Goal: Task Accomplishment & Management: Manage account settings

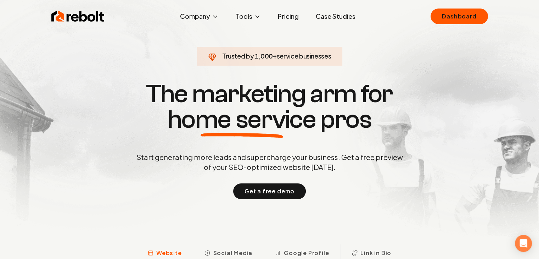
click at [83, 22] on img at bounding box center [77, 16] width 53 height 14
click at [83, 20] on img at bounding box center [77, 16] width 53 height 14
click at [472, 18] on link "Dashboard" at bounding box center [459, 17] width 57 height 16
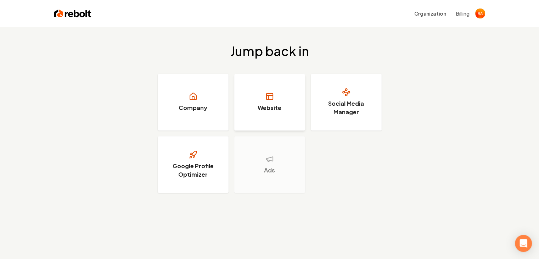
click at [279, 118] on link "Website" at bounding box center [269, 102] width 71 height 57
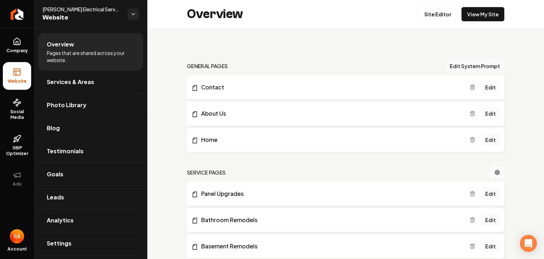
click at [487, 87] on link "Edit" at bounding box center [490, 87] width 19 height 13
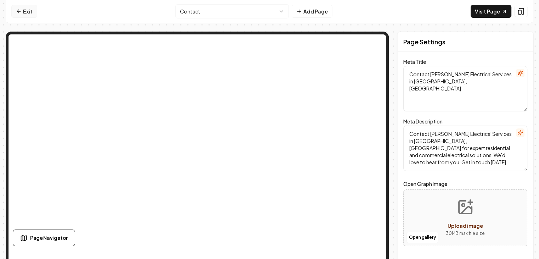
click at [24, 11] on link "Exit" at bounding box center [24, 11] width 26 height 13
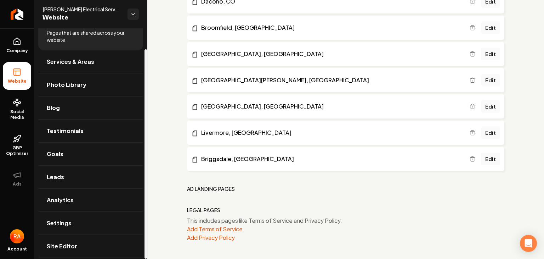
scroll to position [23, 0]
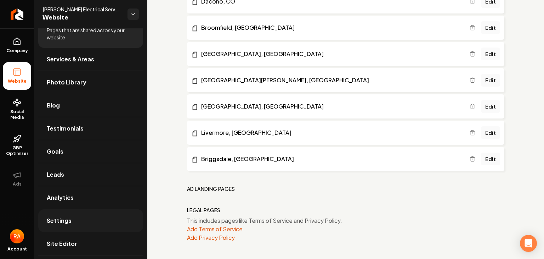
click at [69, 219] on span "Settings" at bounding box center [59, 220] width 25 height 9
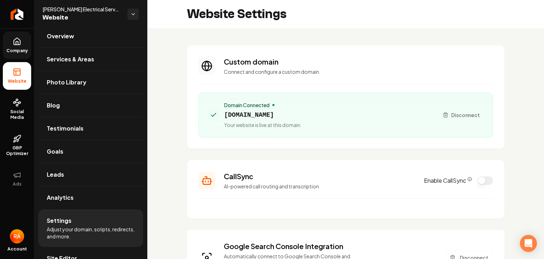
click at [19, 41] on icon at bounding box center [17, 41] width 9 height 9
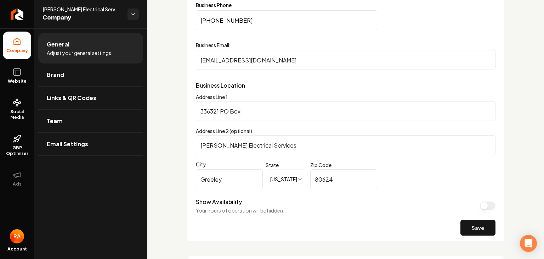
scroll to position [356, 0]
click at [345, 179] on input "80624" at bounding box center [343, 179] width 67 height 20
type input "80633"
click at [480, 226] on button "Save" at bounding box center [478, 228] width 35 height 16
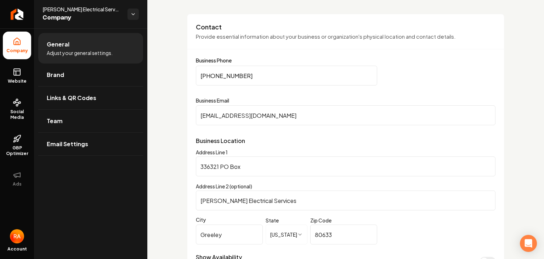
scroll to position [302, 0]
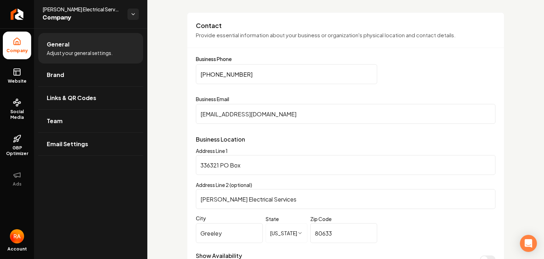
click at [254, 164] on input "336321 PO Box" at bounding box center [346, 165] width 300 height 20
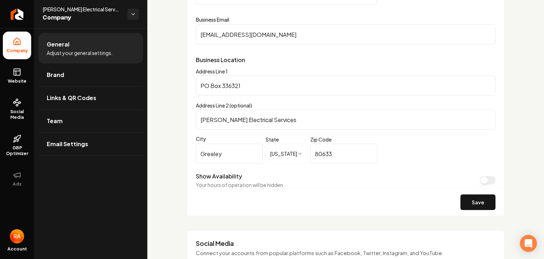
scroll to position [382, 0]
type input "PO Box 336321"
click at [480, 200] on button "Save" at bounding box center [478, 201] width 35 height 16
click at [476, 201] on button "Save" at bounding box center [478, 201] width 35 height 16
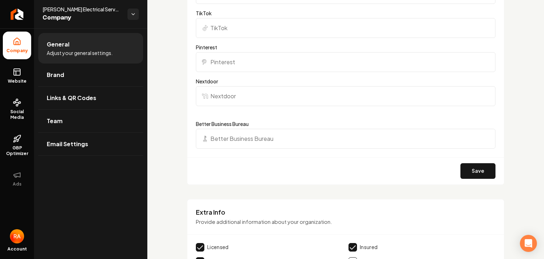
scroll to position [851, 0]
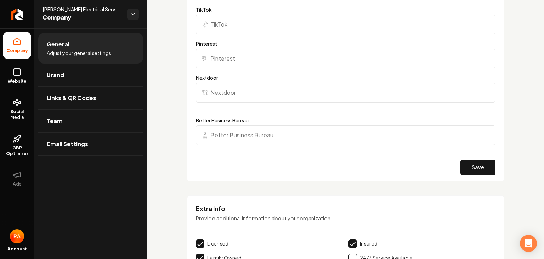
click at [324, 137] on input "Better Business Bureau" at bounding box center [346, 135] width 300 height 20
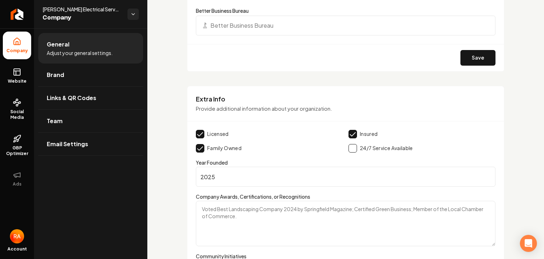
scroll to position [920, 0]
